Goal: Information Seeking & Learning: Learn about a topic

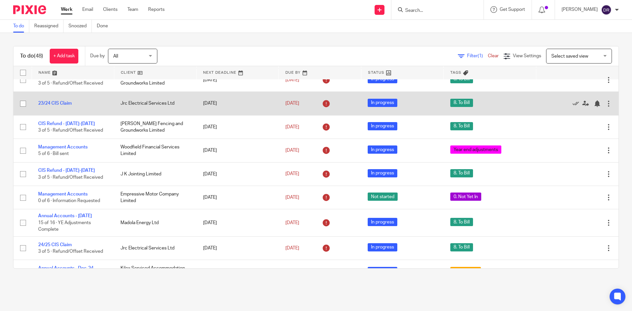
scroll to position [33, 0]
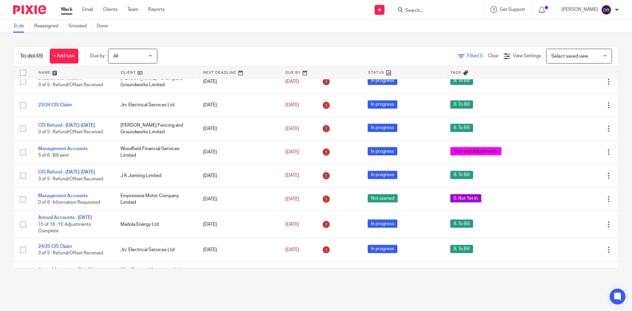
click at [433, 13] on input "Search" at bounding box center [434, 11] width 59 height 6
type input "fencin"
click at [125, 72] on link at bounding box center [155, 72] width 82 height 13
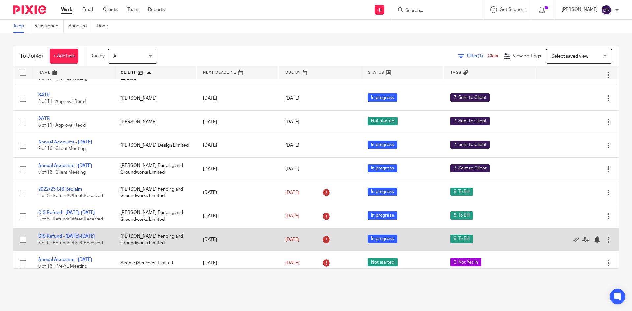
scroll to position [724, 0]
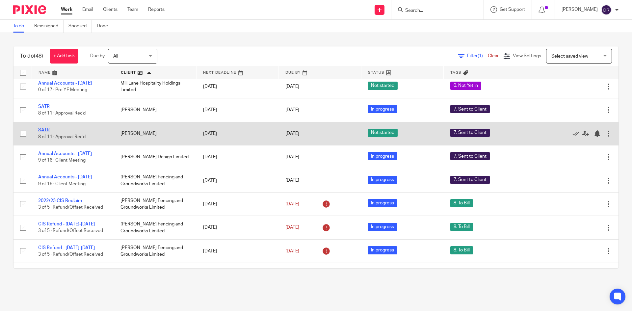
drag, startPoint x: 46, startPoint y: 132, endPoint x: 42, endPoint y: 137, distance: 5.9
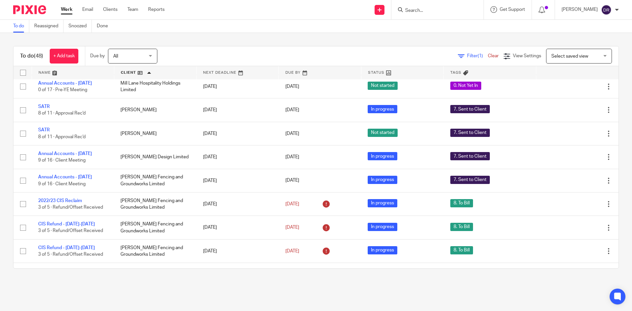
click at [34, 8] on img at bounding box center [29, 9] width 33 height 9
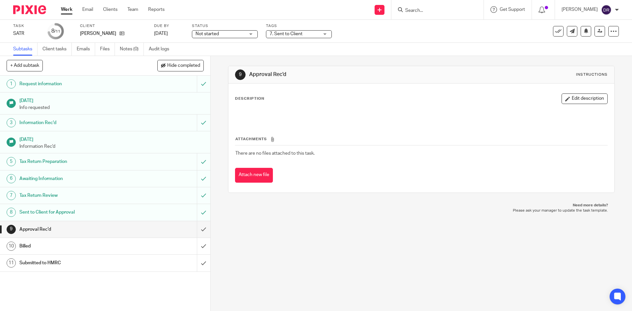
drag, startPoint x: 245, startPoint y: 32, endPoint x: 244, endPoint y: 35, distance: 3.3
click at [245, 32] on span "Not started" at bounding box center [220, 34] width 49 height 7
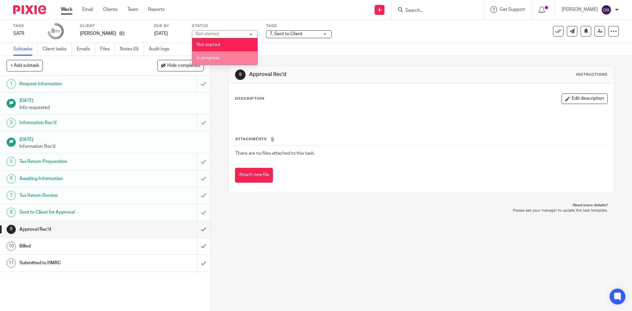
click at [232, 55] on li "In progress" at bounding box center [224, 57] width 65 height 13
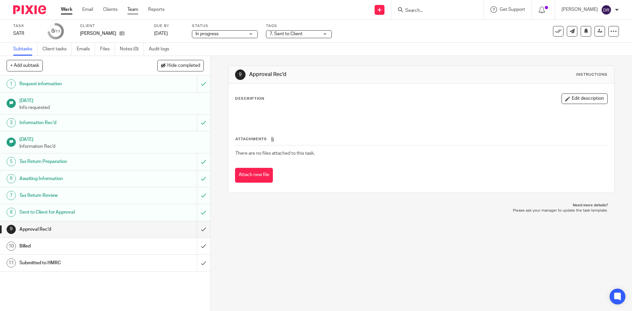
click at [133, 10] on link "Team" at bounding box center [132, 9] width 11 height 7
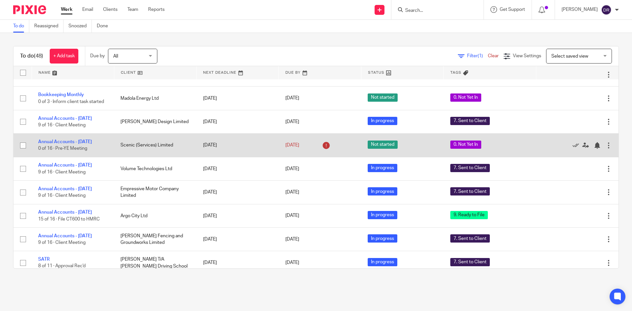
scroll to position [329, 0]
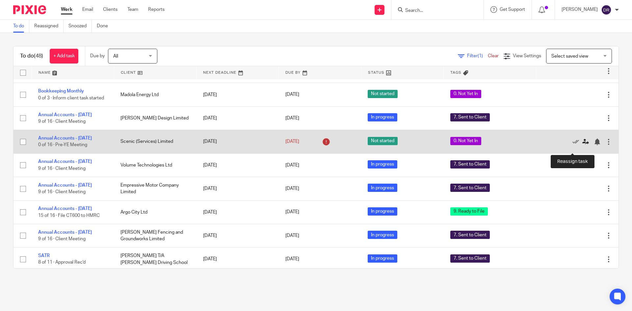
click at [582, 145] on icon at bounding box center [585, 142] width 7 height 7
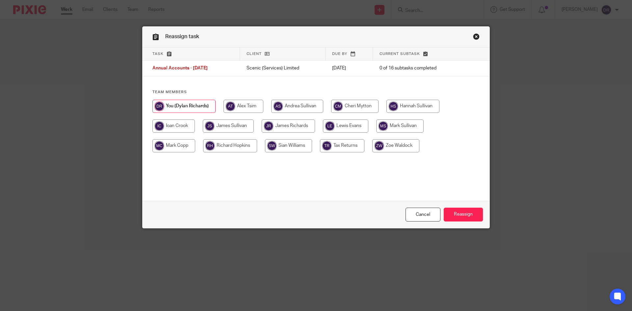
click at [339, 121] on input "radio" at bounding box center [345, 126] width 45 height 13
radio input "true"
click at [457, 215] on input "Reassign" at bounding box center [463, 215] width 39 height 14
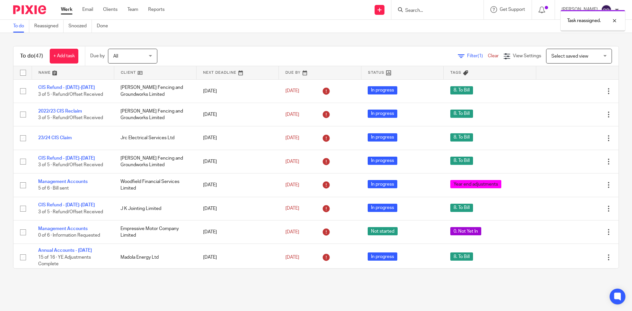
click at [426, 7] on div "Task reassigned." at bounding box center [470, 19] width 309 height 25
click at [437, 11] on div "Task reassigned." at bounding box center [470, 19] width 309 height 25
click at [428, 9] on div "Task reassigned." at bounding box center [470, 19] width 309 height 25
click at [615, 25] on div "Task reassigned." at bounding box center [592, 21] width 65 height 22
click at [421, 10] on input "Search" at bounding box center [434, 11] width 59 height 6
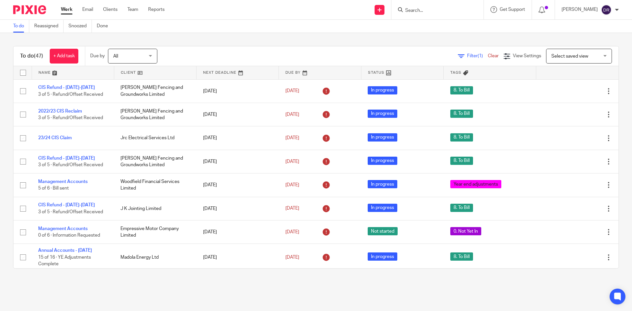
click at [47, 74] on link at bounding box center [73, 72] width 82 height 13
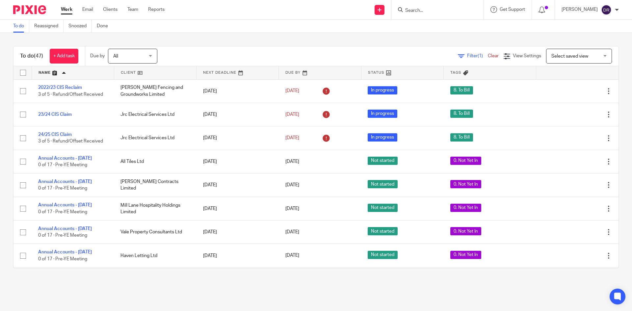
click at [133, 73] on link at bounding box center [155, 72] width 82 height 13
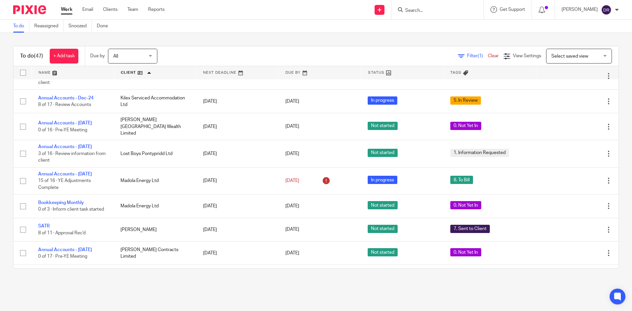
scroll to position [527, 0]
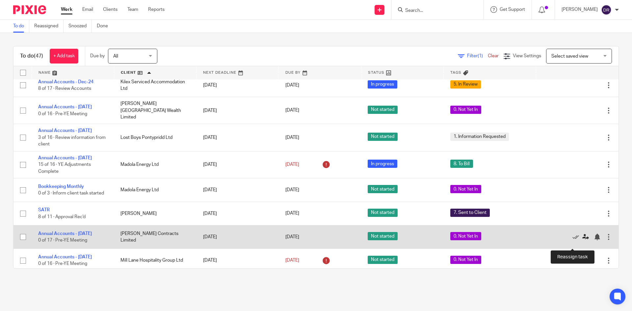
click at [582, 240] on icon at bounding box center [585, 237] width 7 height 7
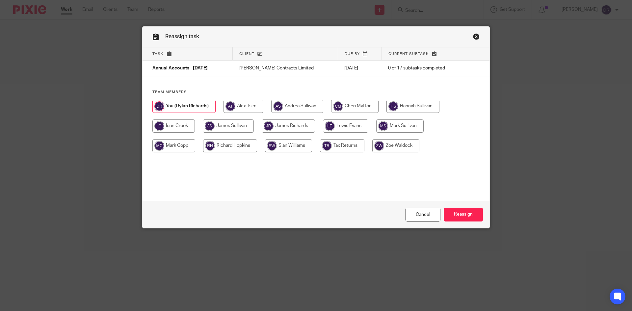
click at [365, 120] on input "radio" at bounding box center [345, 126] width 45 height 13
radio input "true"
click at [450, 213] on input "Reassign" at bounding box center [463, 215] width 39 height 14
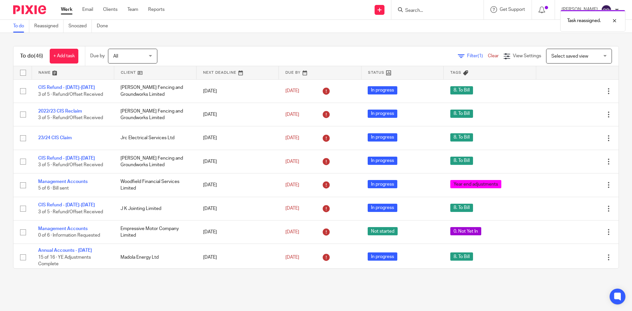
click at [32, 7] on img at bounding box center [29, 9] width 33 height 9
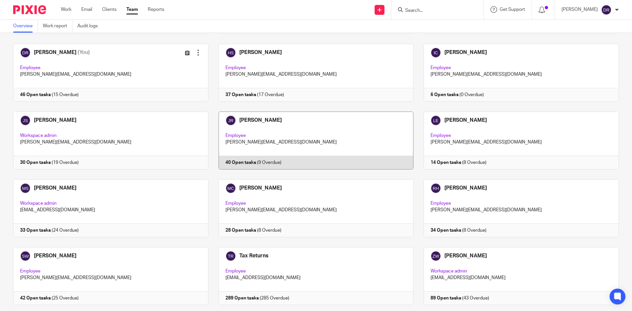
scroll to position [99, 0]
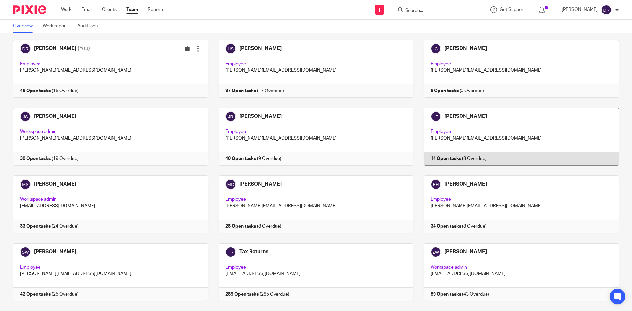
click at [442, 117] on link at bounding box center [516, 137] width 205 height 58
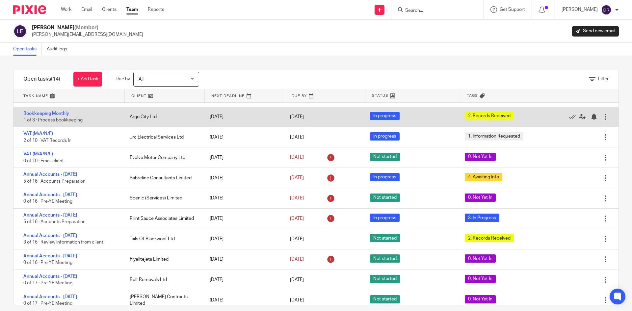
scroll to position [83, 0]
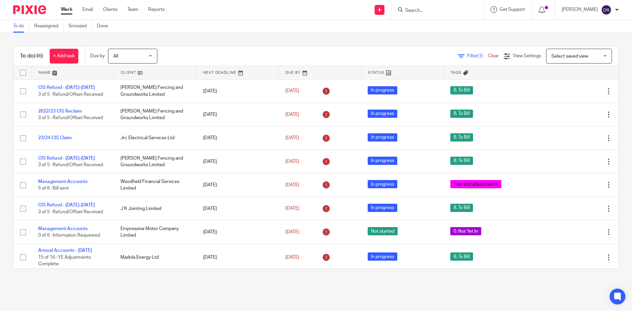
click at [213, 70] on link at bounding box center [238, 72] width 82 height 13
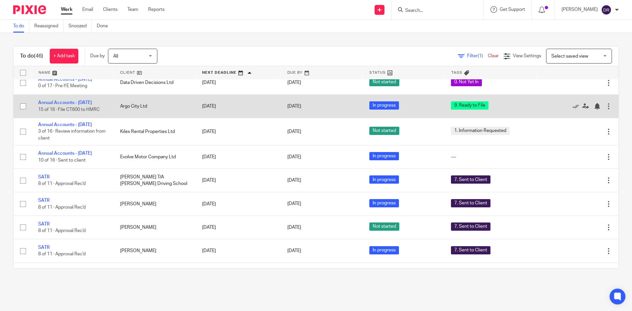
scroll to position [922, 0]
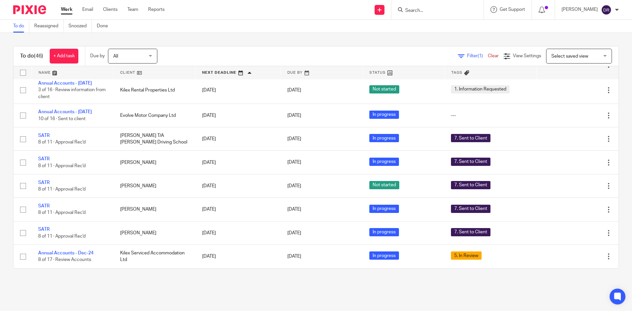
click at [47, 72] on link at bounding box center [73, 72] width 82 height 13
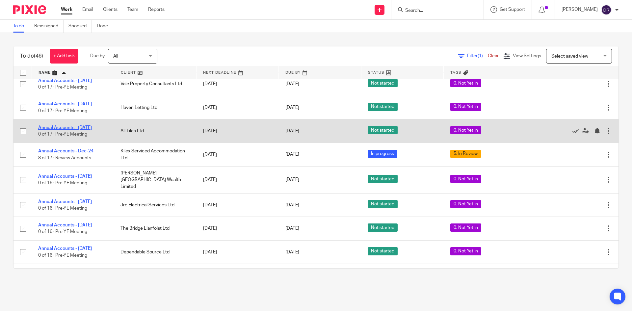
scroll to position [68, 0]
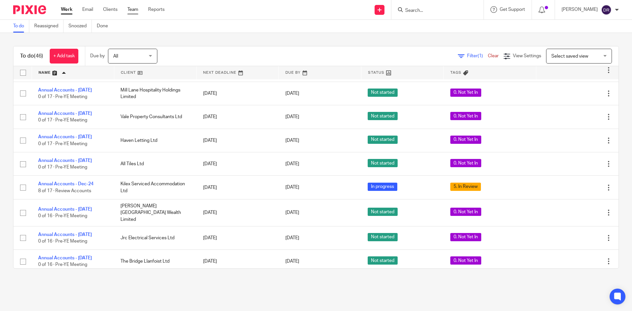
click at [130, 8] on link "Team" at bounding box center [132, 9] width 11 height 7
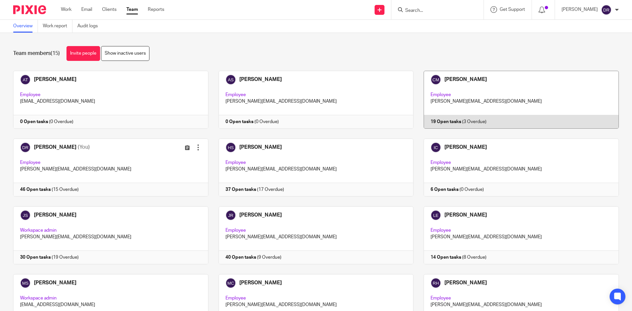
click at [465, 73] on link at bounding box center [516, 100] width 205 height 58
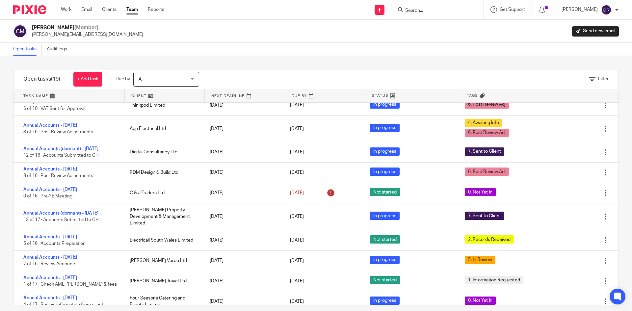
scroll to position [72, 0]
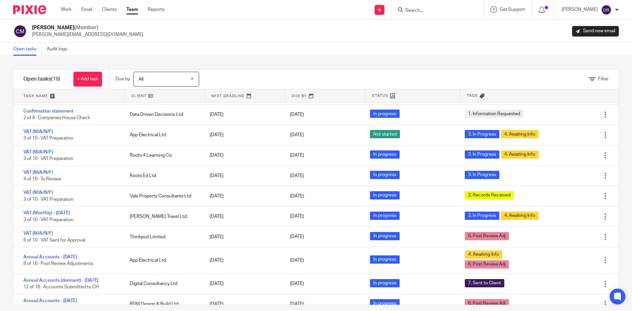
click at [36, 11] on img at bounding box center [29, 9] width 33 height 9
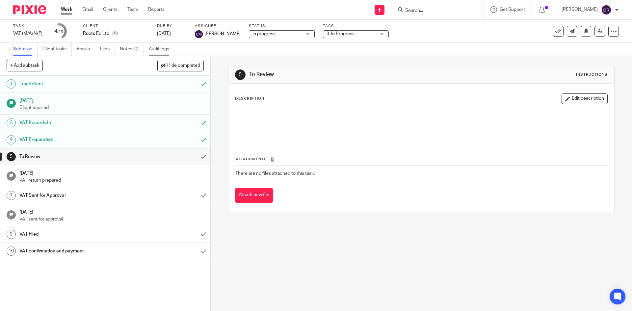
click at [165, 47] on link "Audit logs" at bounding box center [161, 49] width 25 height 13
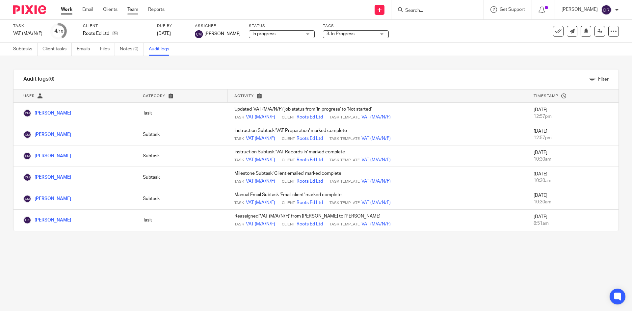
click at [133, 11] on link "Team" at bounding box center [132, 9] width 11 height 7
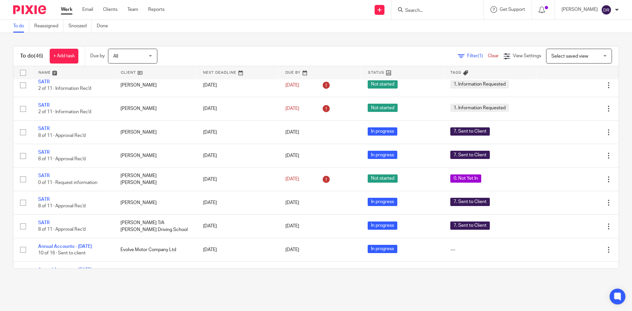
scroll to position [626, 0]
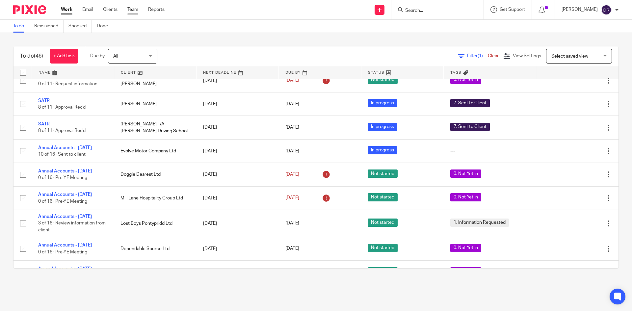
click at [137, 10] on link "Team" at bounding box center [132, 9] width 11 height 7
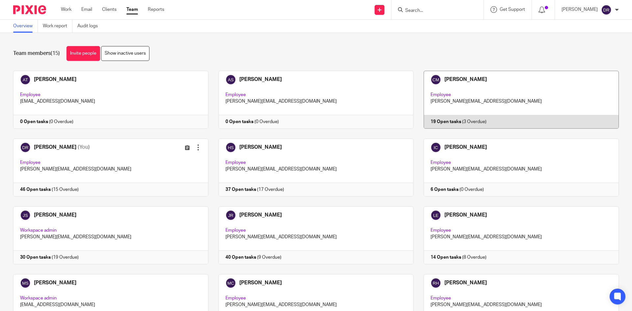
click at [457, 82] on link at bounding box center [516, 100] width 205 height 58
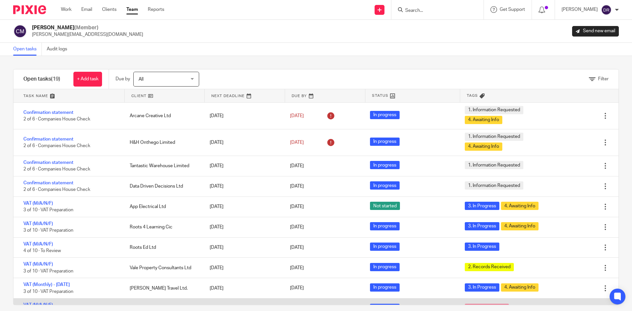
scroll to position [33, 0]
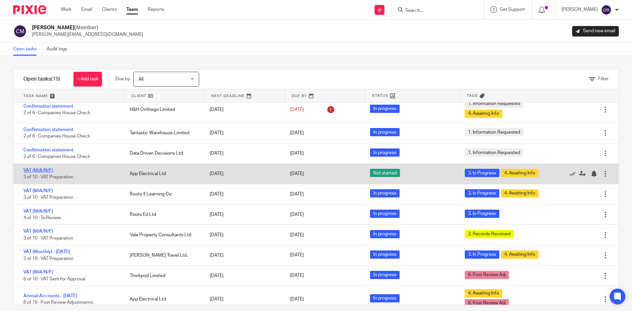
drag, startPoint x: 38, startPoint y: 168, endPoint x: 31, endPoint y: 170, distance: 7.6
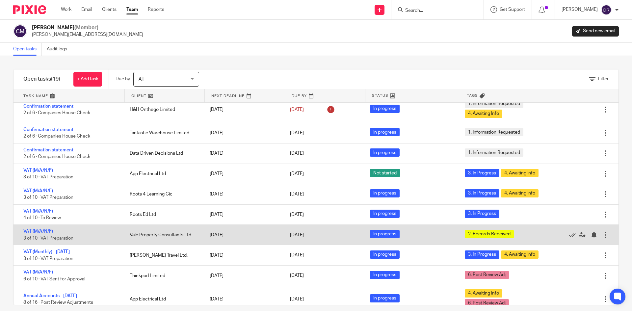
scroll to position [66, 0]
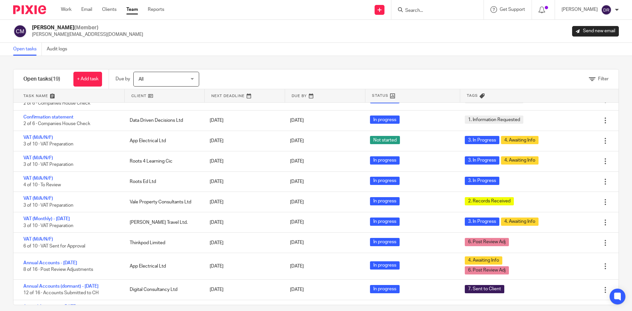
drag, startPoint x: 44, startPoint y: 239, endPoint x: 94, endPoint y: 62, distance: 183.7
click at [94, 62] on div "Filter tasks Only show tasks matching all of these conditions 1 Client name Is …" at bounding box center [316, 183] width 632 height 255
click at [24, 7] on img at bounding box center [29, 9] width 33 height 9
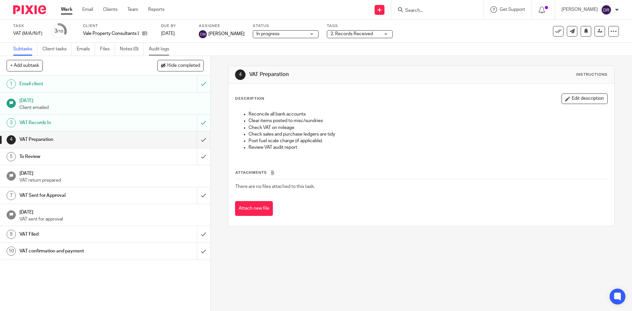
click at [165, 52] on link "Audit logs" at bounding box center [161, 49] width 25 height 13
click at [162, 46] on link "Audit logs" at bounding box center [161, 49] width 25 height 13
click at [167, 50] on link "Audit logs" at bounding box center [161, 49] width 25 height 13
click at [160, 46] on link "Audit logs" at bounding box center [161, 49] width 25 height 13
click at [163, 52] on link "Audit logs" at bounding box center [161, 49] width 25 height 13
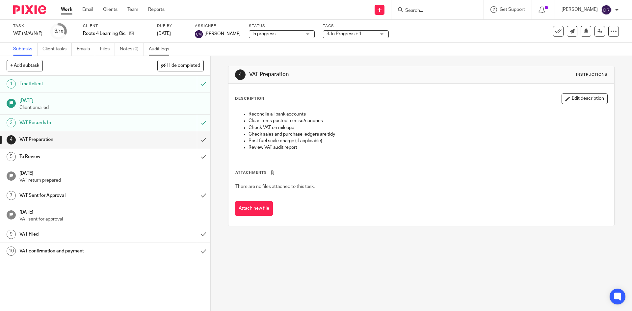
click at [158, 47] on link "Audit logs" at bounding box center [161, 49] width 25 height 13
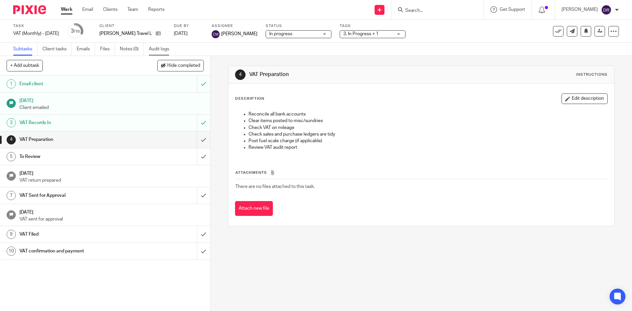
click at [170, 46] on link "Audit logs" at bounding box center [161, 49] width 25 height 13
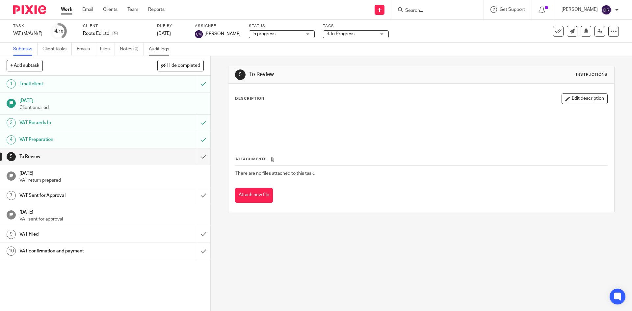
click at [158, 53] on link "Audit logs" at bounding box center [161, 49] width 25 height 13
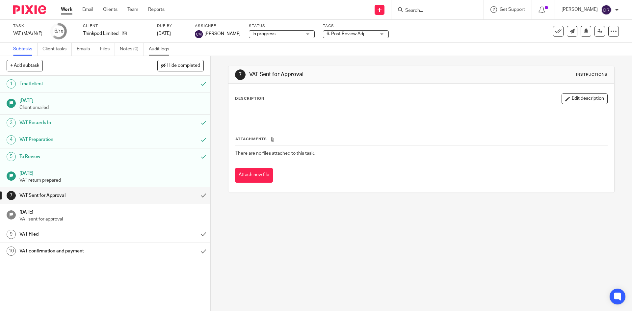
click at [163, 46] on link "Audit logs" at bounding box center [161, 49] width 25 height 13
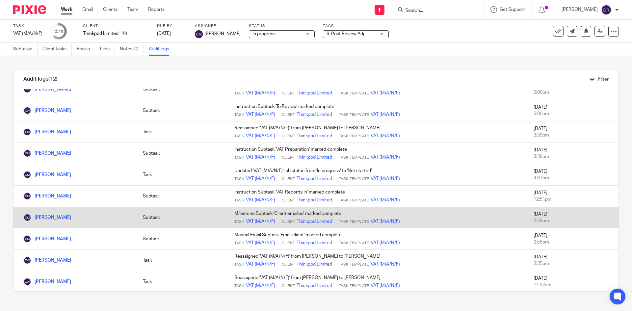
scroll to position [68, 0]
